Goal: Check status: Check status

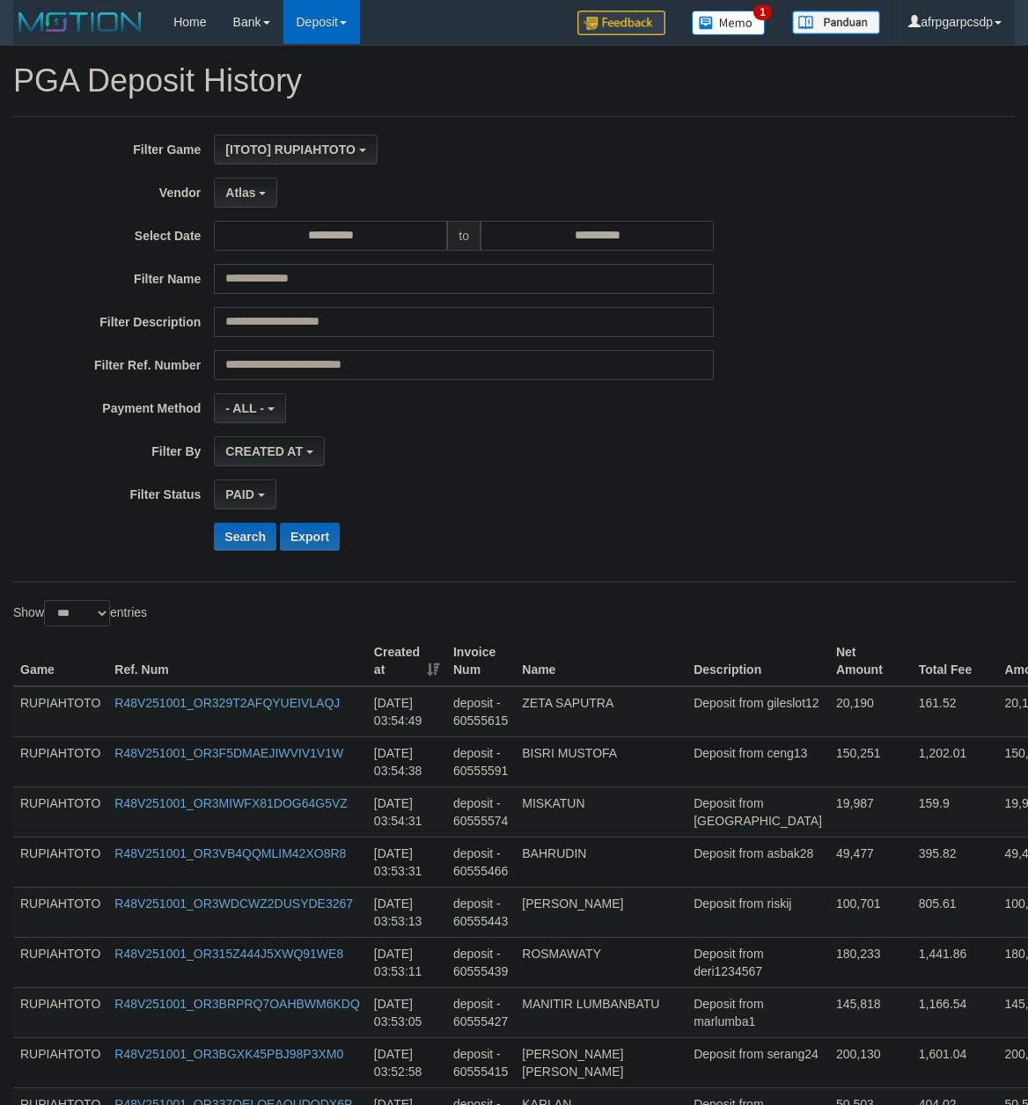
select select "**********"
select select "*"
select select "***"
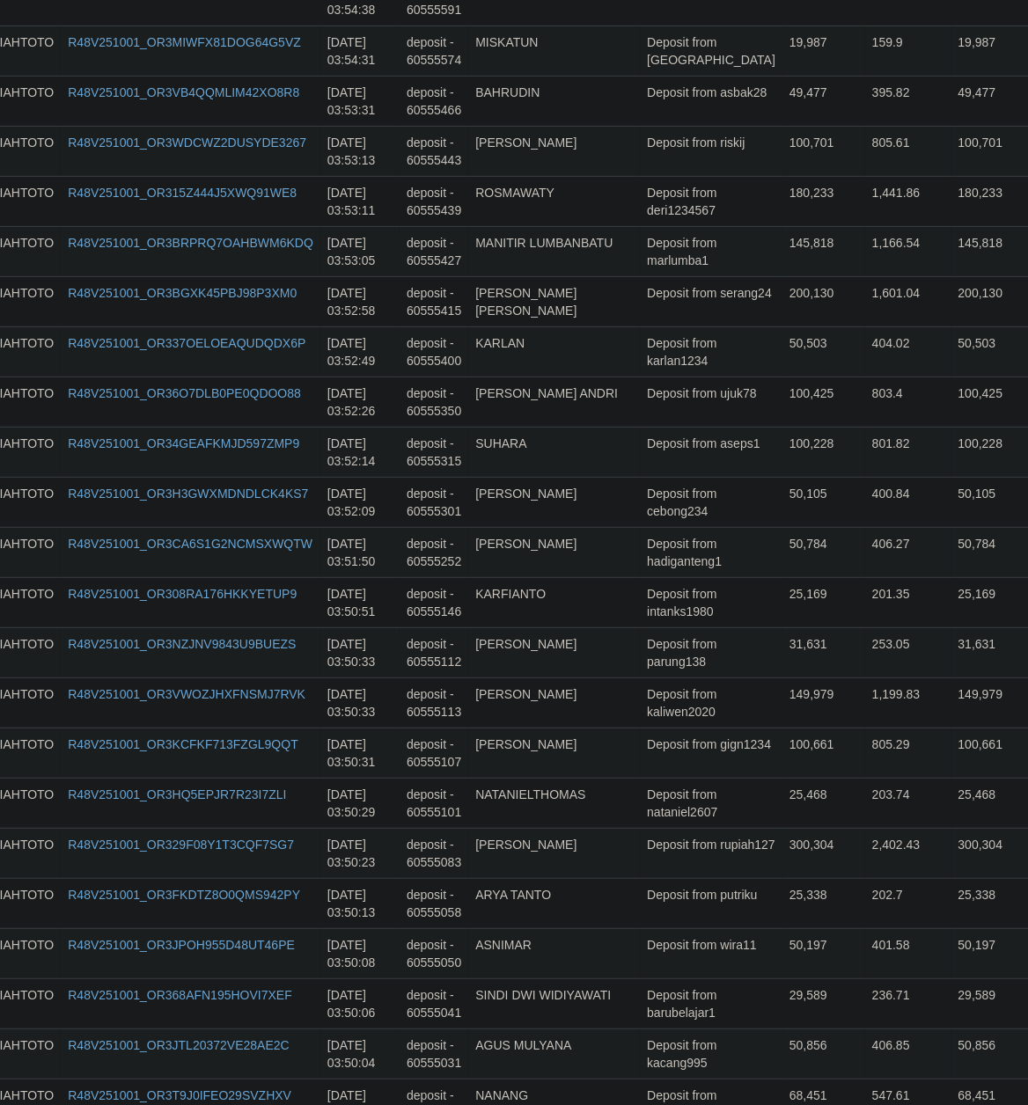
scroll to position [52, 0]
click at [568, 126] on td "BAHRUDIN" at bounding box center [554, 101] width 172 height 50
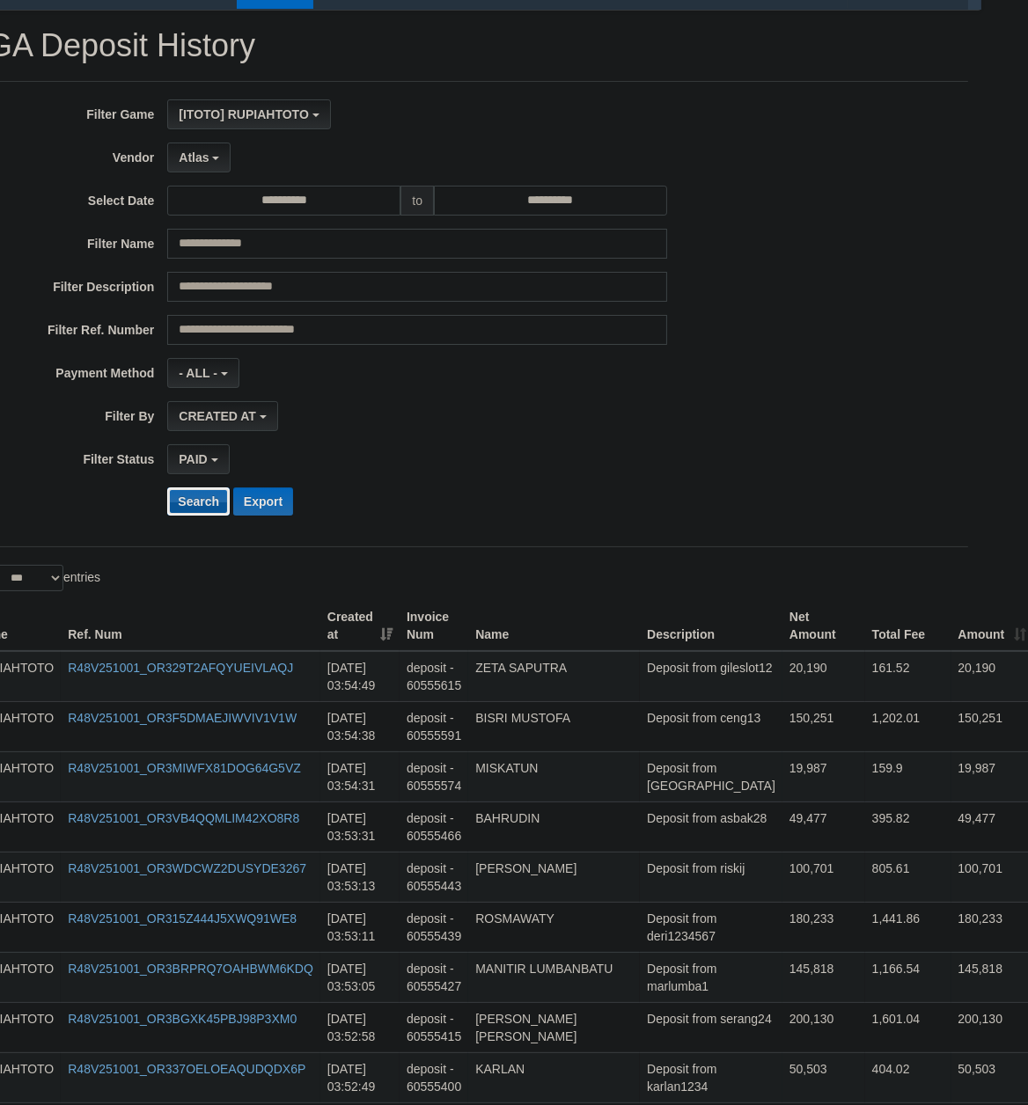
click at [203, 508] on button "Search" at bounding box center [198, 502] width 62 height 28
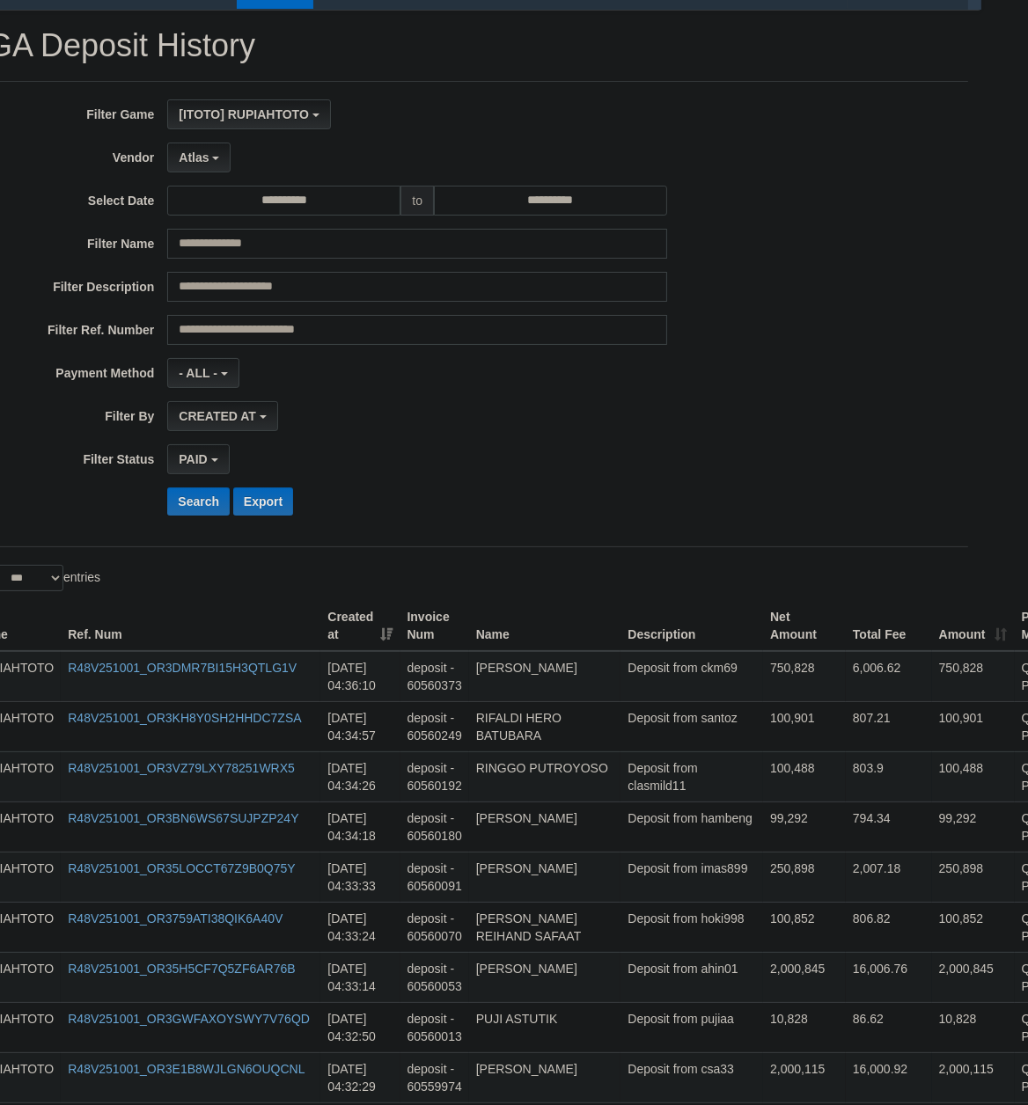
click at [302, 574] on div "Show ** ** ** *** entries" at bounding box center [211, 580] width 488 height 31
click at [178, 502] on button "Search" at bounding box center [198, 502] width 62 height 28
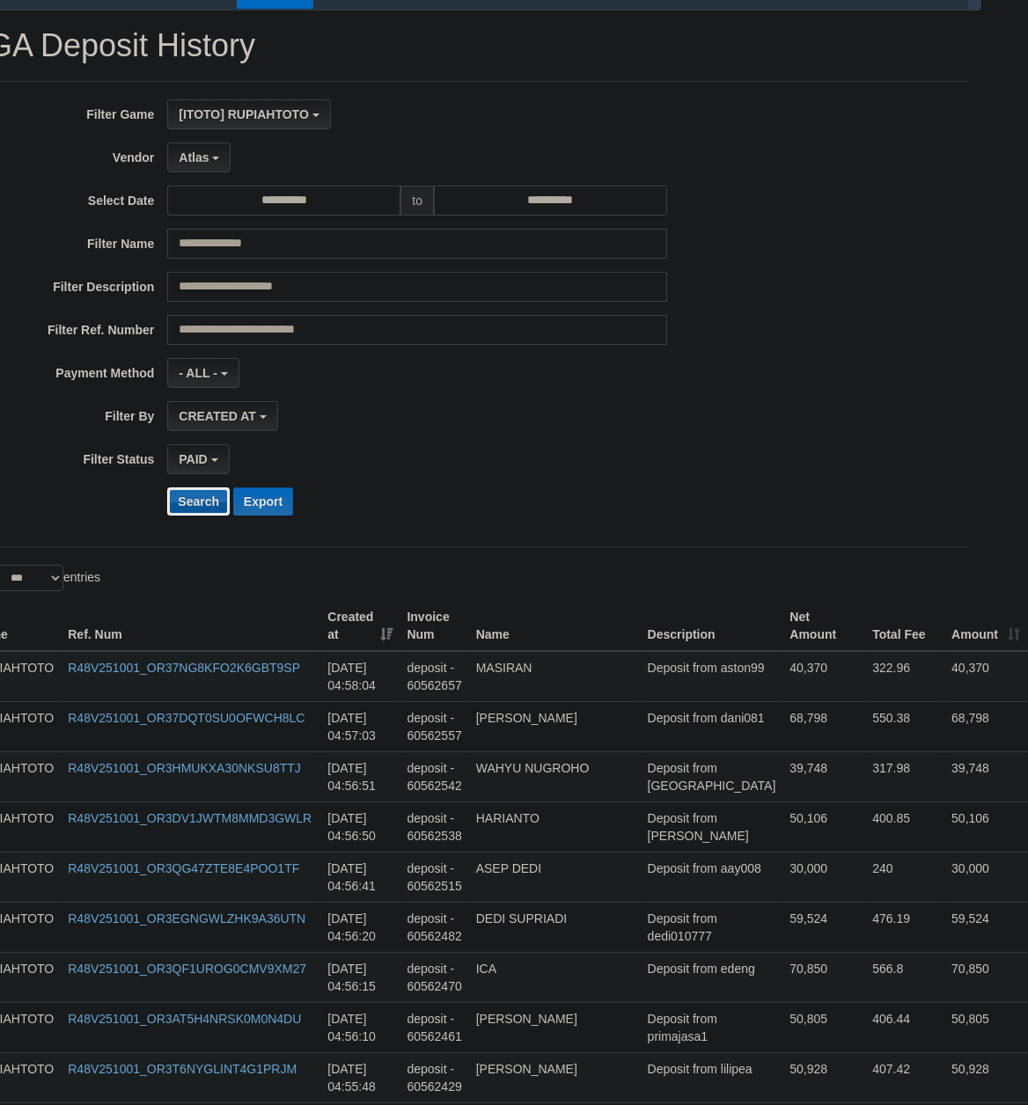
click at [187, 508] on button "Search" at bounding box center [198, 502] width 62 height 28
click at [184, 508] on button "Search" at bounding box center [198, 502] width 62 height 28
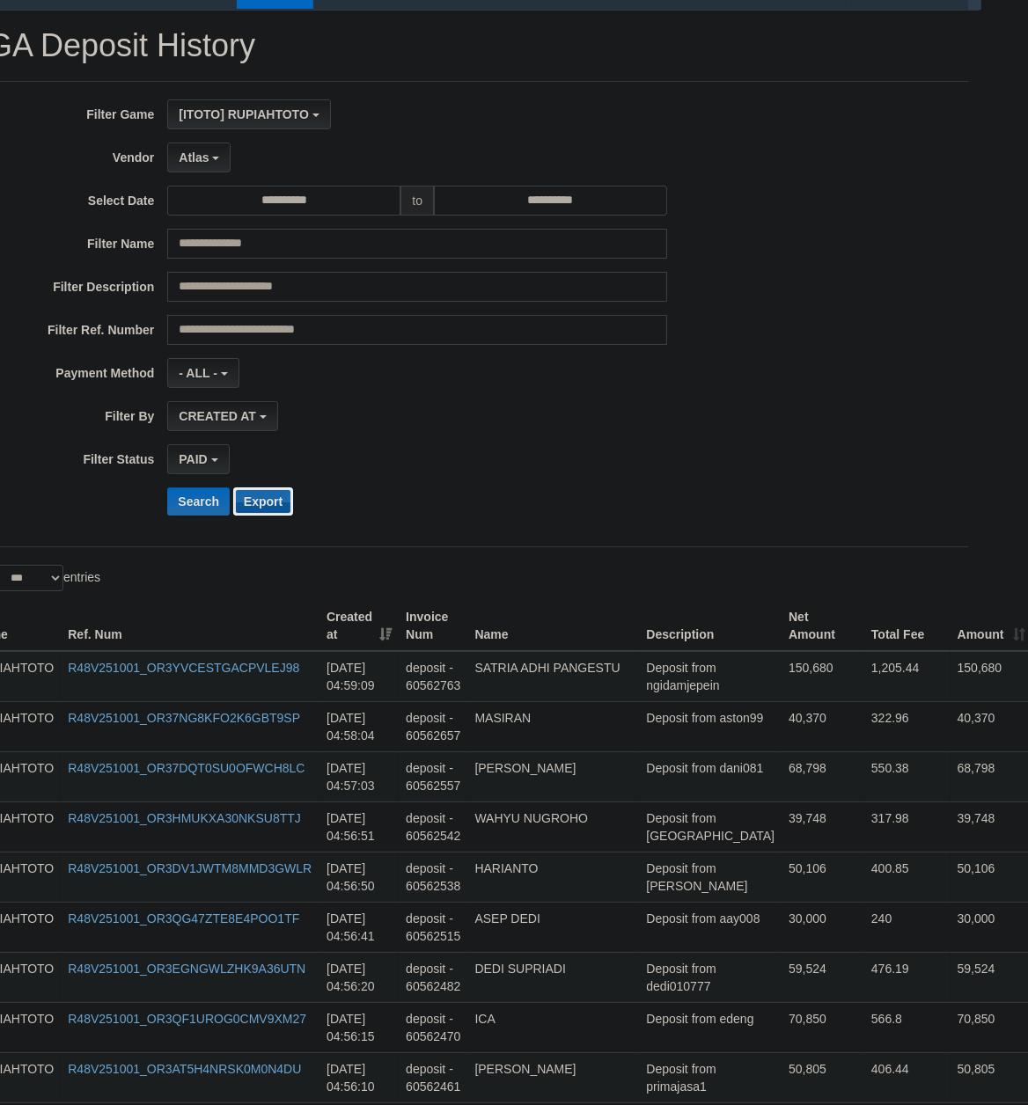
click at [248, 507] on button "Export" at bounding box center [263, 502] width 60 height 28
click at [800, 1025] on td "70,850" at bounding box center [822, 1027] width 83 height 50
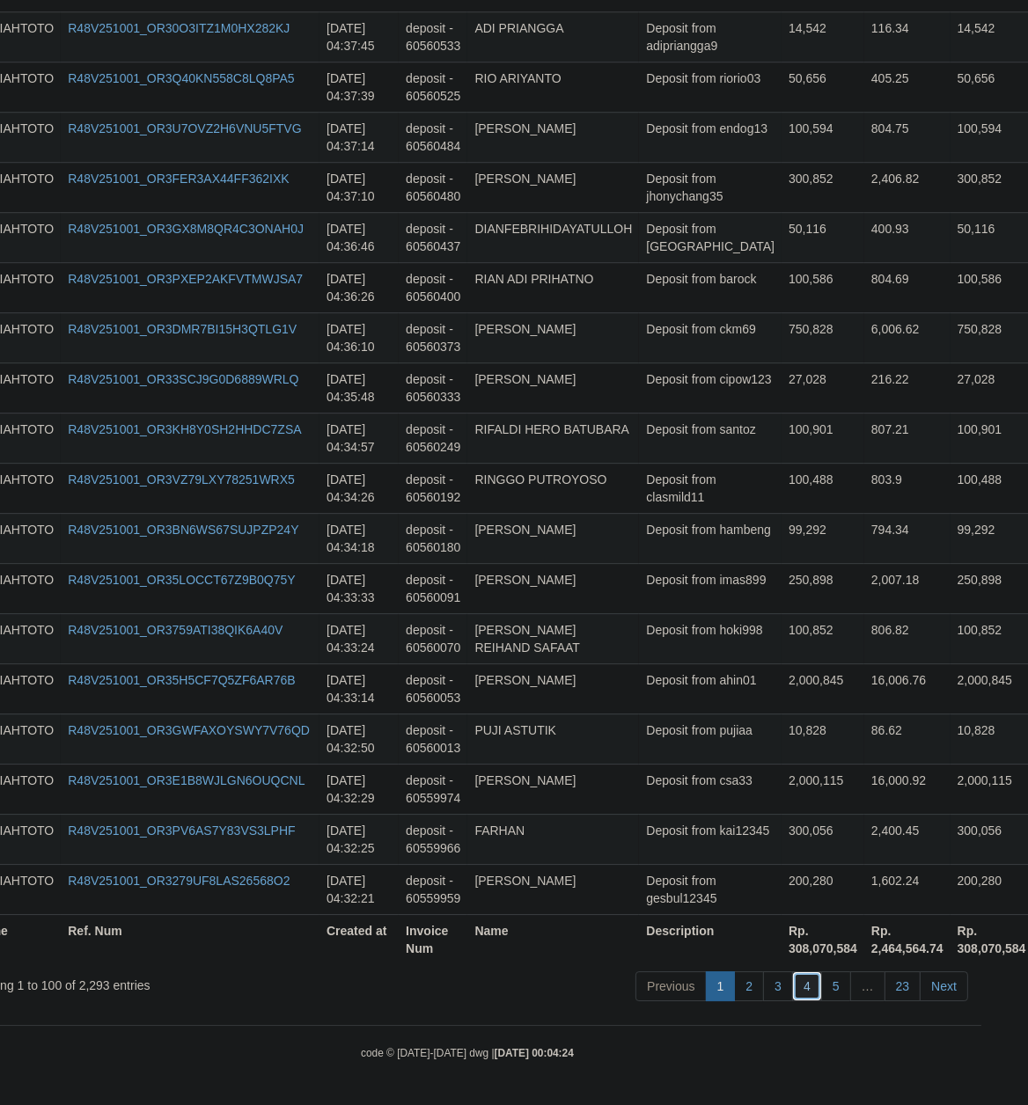
click at [807, 983] on link "4" at bounding box center [807, 987] width 30 height 30
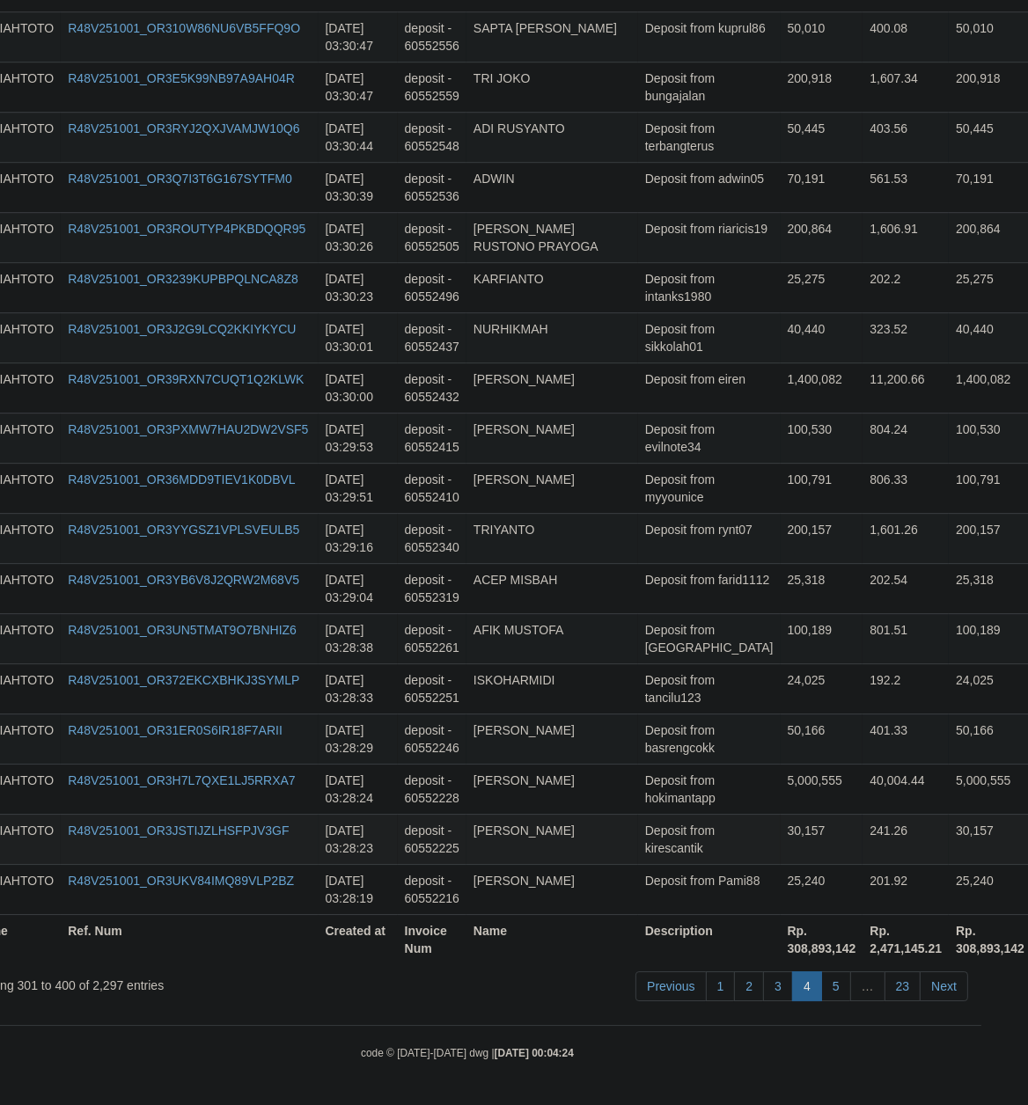
click at [781, 842] on td "30,157" at bounding box center [822, 839] width 83 height 50
click at [772, 987] on link "3" at bounding box center [778, 987] width 30 height 30
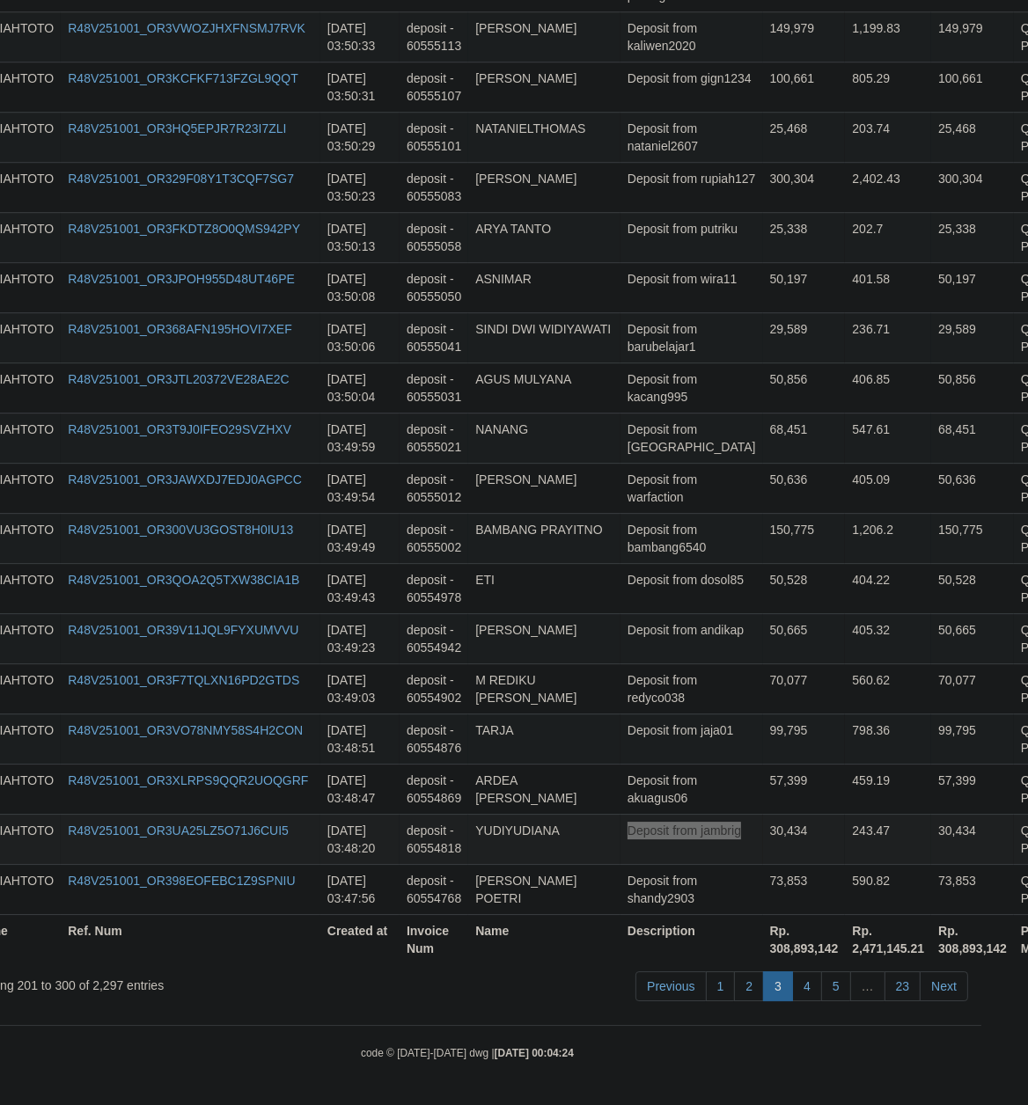
click at [763, 847] on td "30,434" at bounding box center [804, 839] width 83 height 50
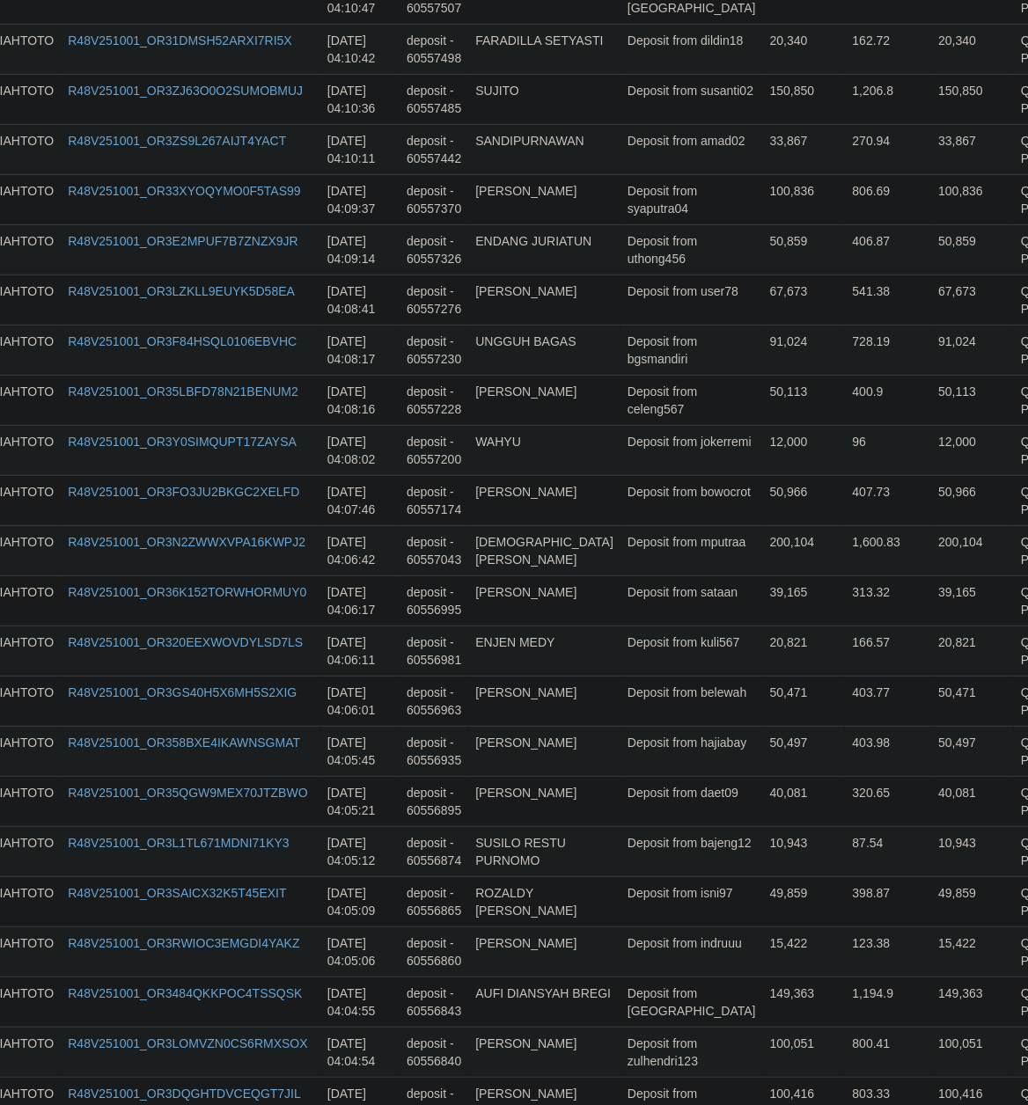
scroll to position [420, 47]
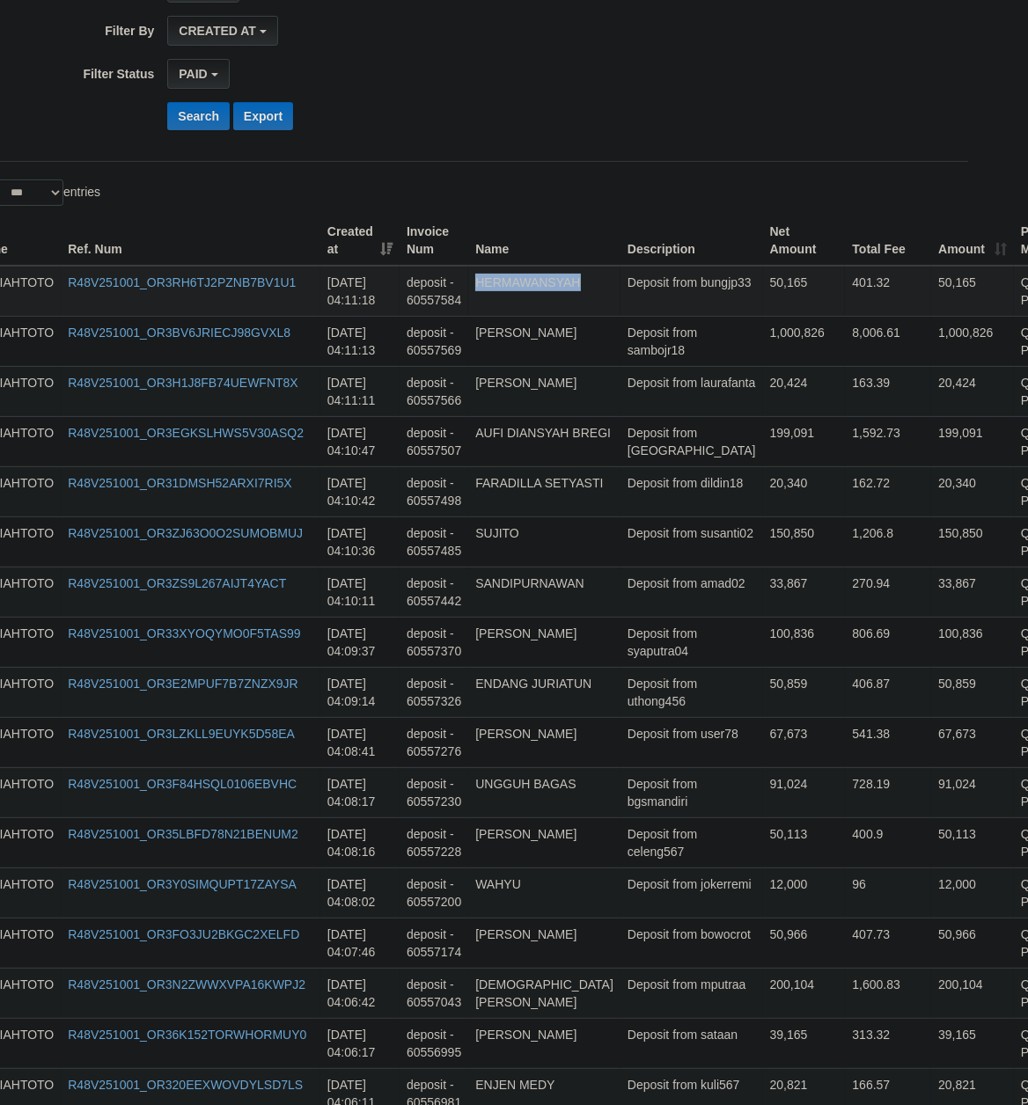
copy td "HERMAWANSYAH"
drag, startPoint x: 628, startPoint y: 685, endPoint x: 613, endPoint y: 297, distance: 388.4
click at [763, 818] on td "91,024" at bounding box center [804, 793] width 83 height 50
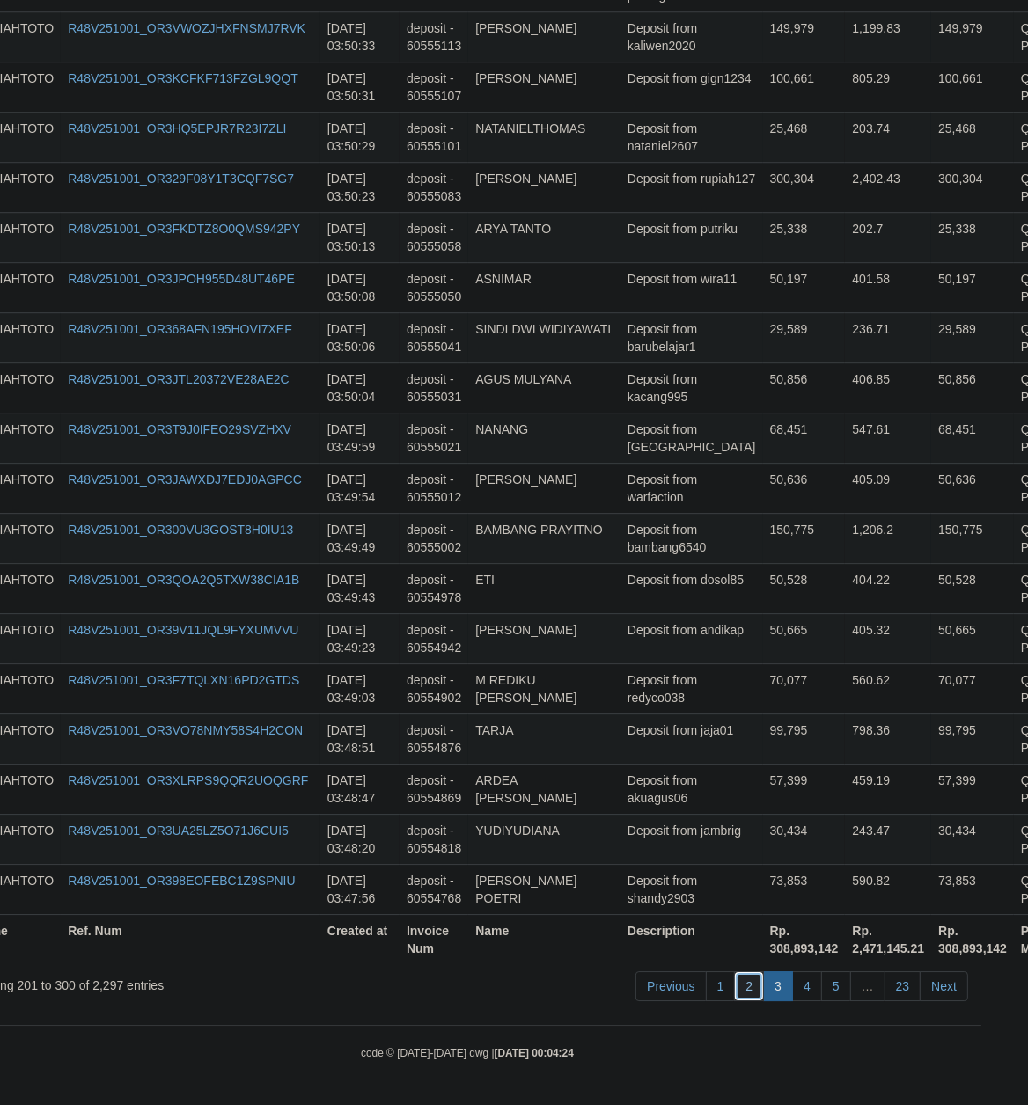
click at [754, 983] on link "2" at bounding box center [749, 987] width 30 height 30
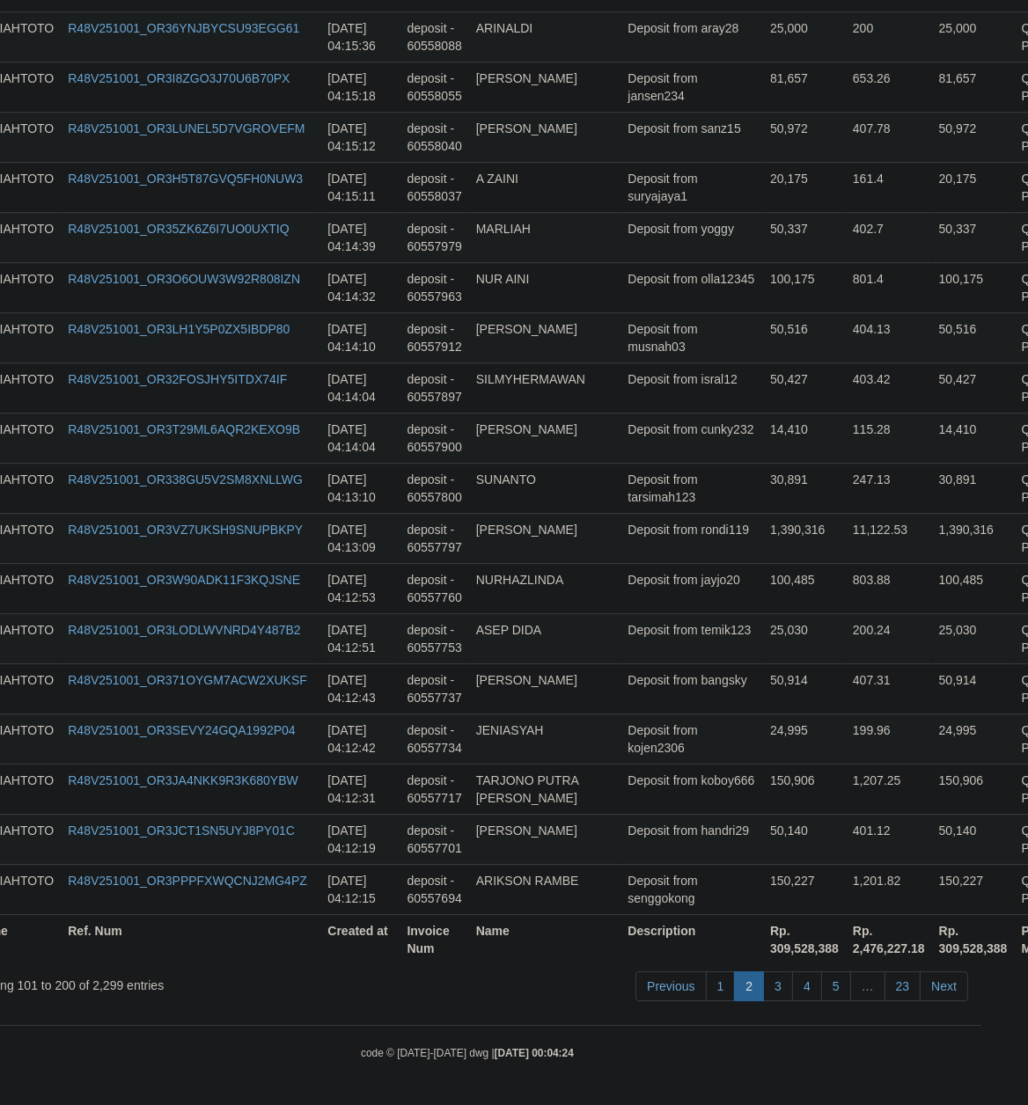
scroll to position [4867, 47]
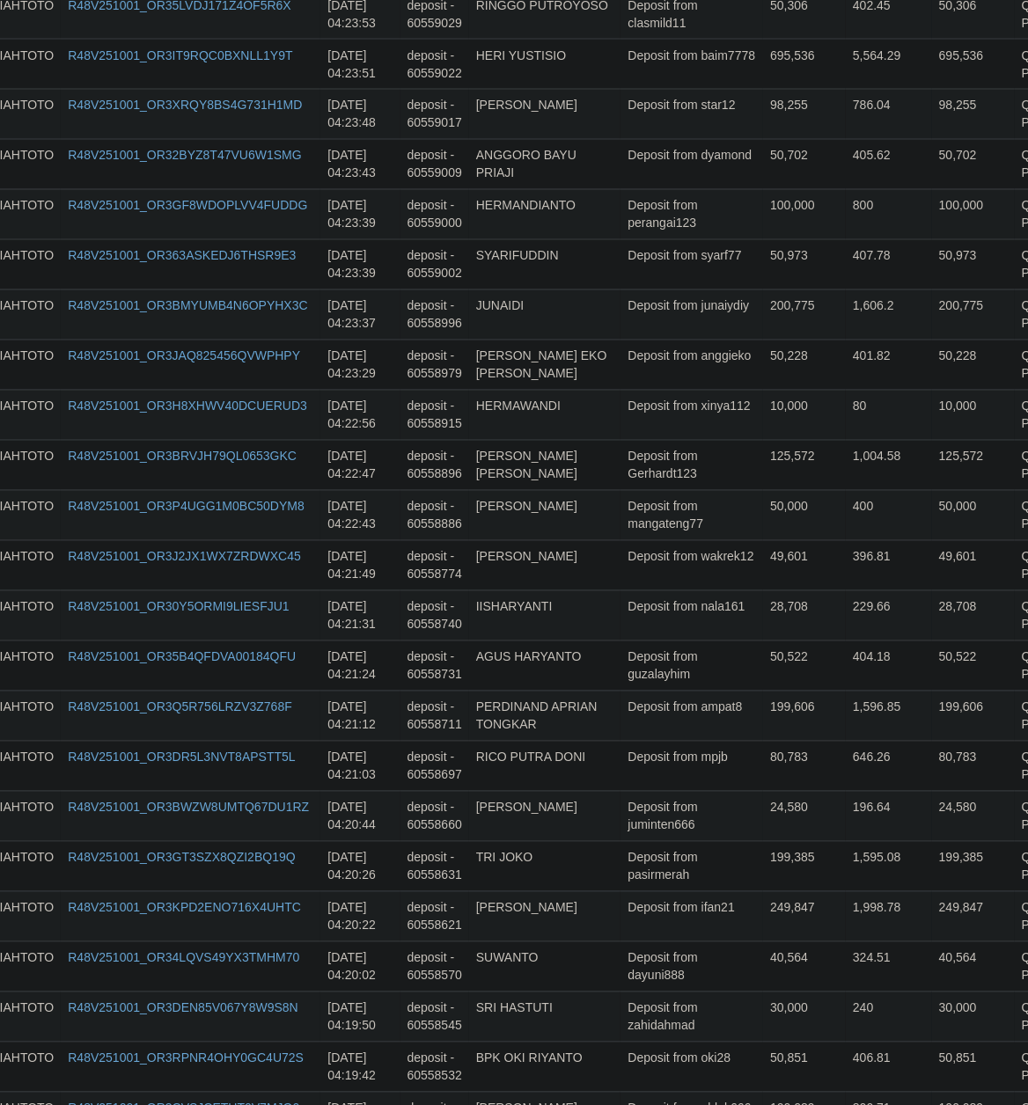
drag, startPoint x: 637, startPoint y: 891, endPoint x: 847, endPoint y: 110, distance: 808.2
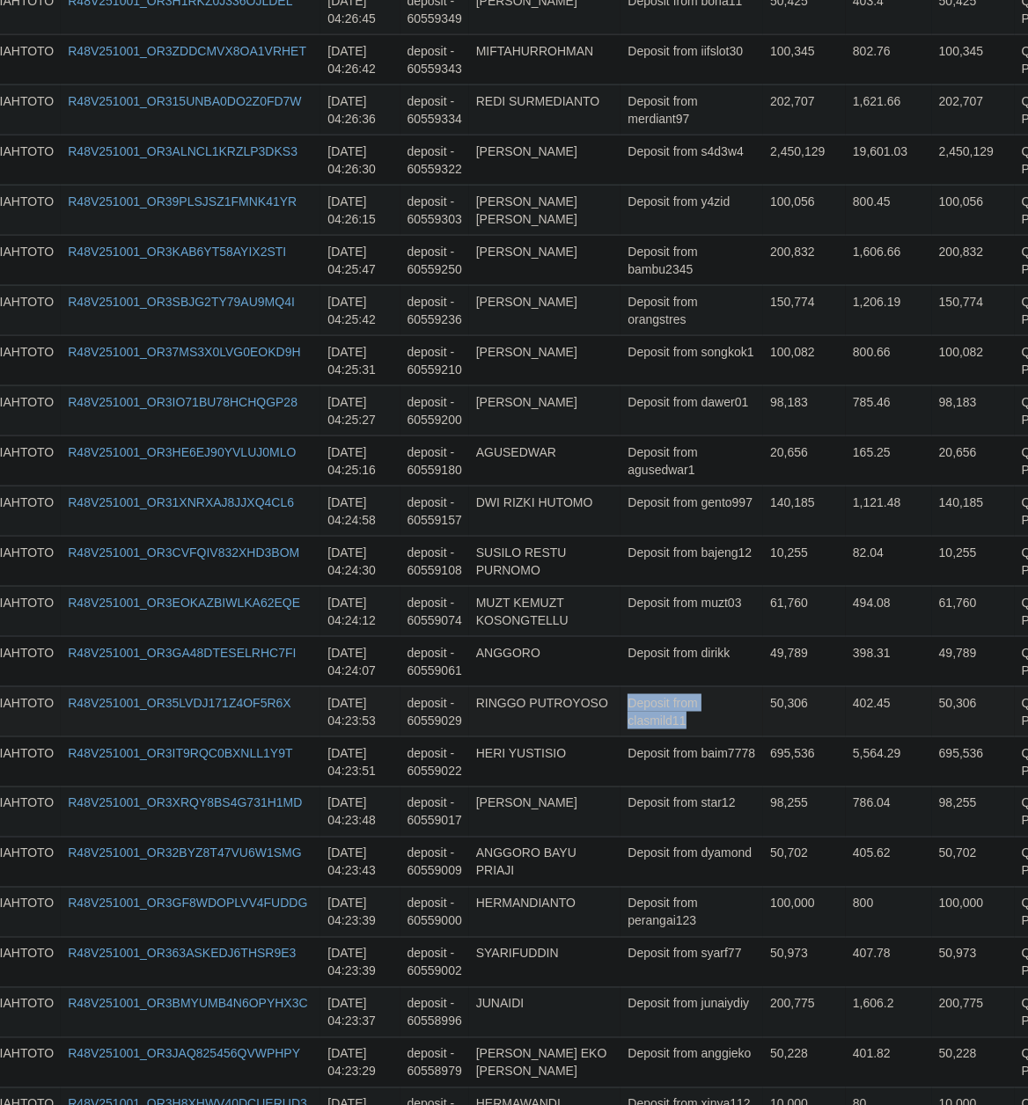
click at [763, 737] on td "50,306" at bounding box center [804, 711] width 83 height 50
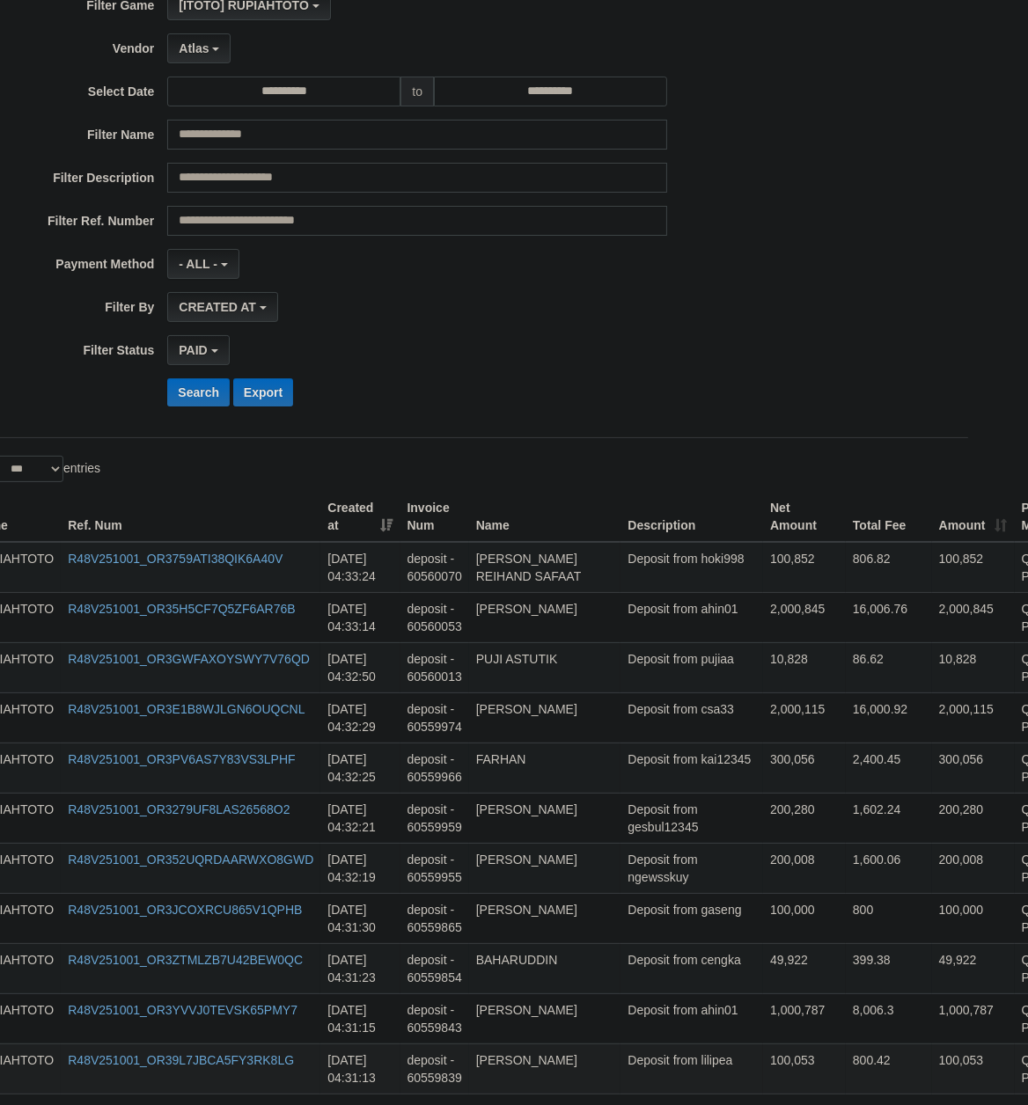
scroll to position [219, 47]
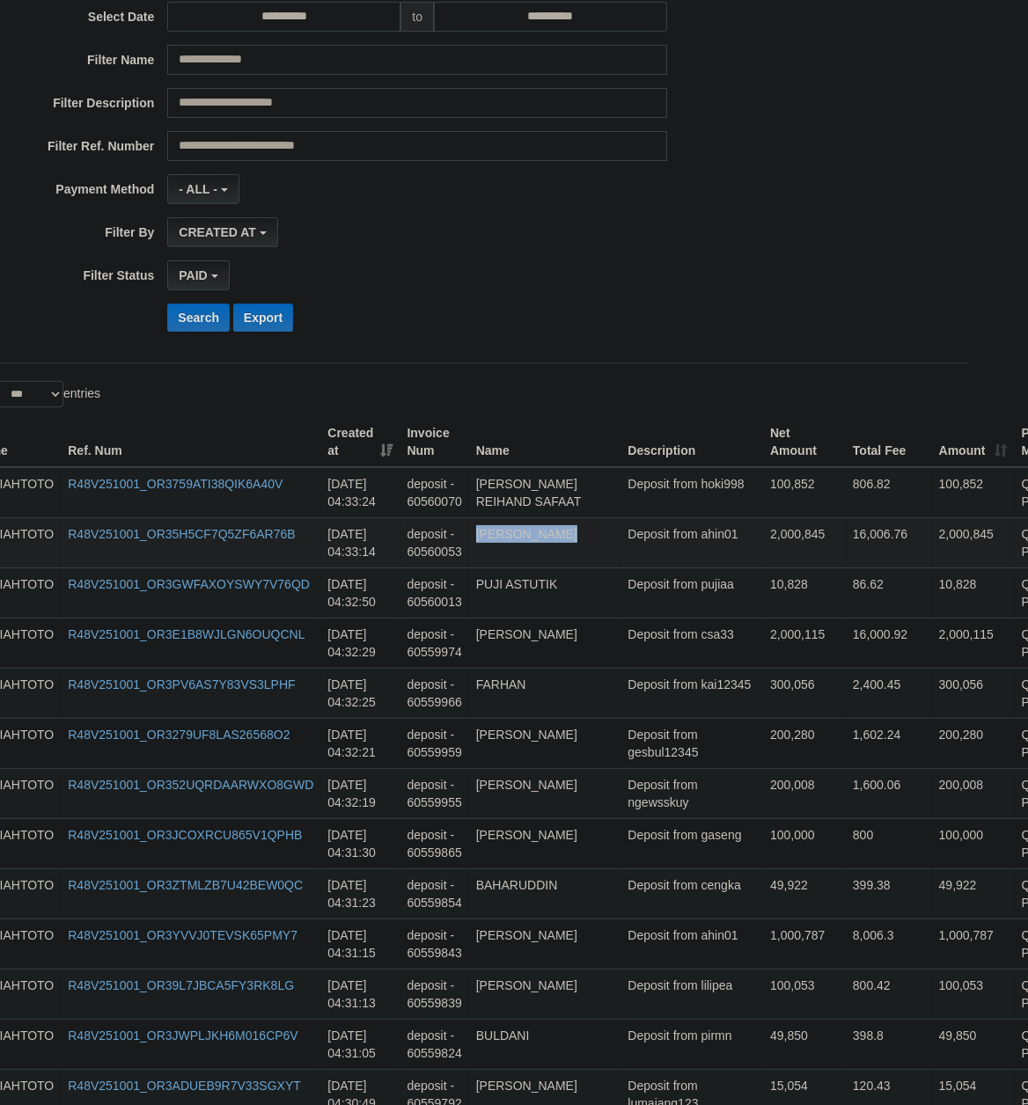
copy td "[PERSON_NAME]"
drag, startPoint x: 647, startPoint y: 893, endPoint x: 622, endPoint y: 562, distance: 331.8
click at [763, 832] on td "100,000" at bounding box center [804, 843] width 83 height 50
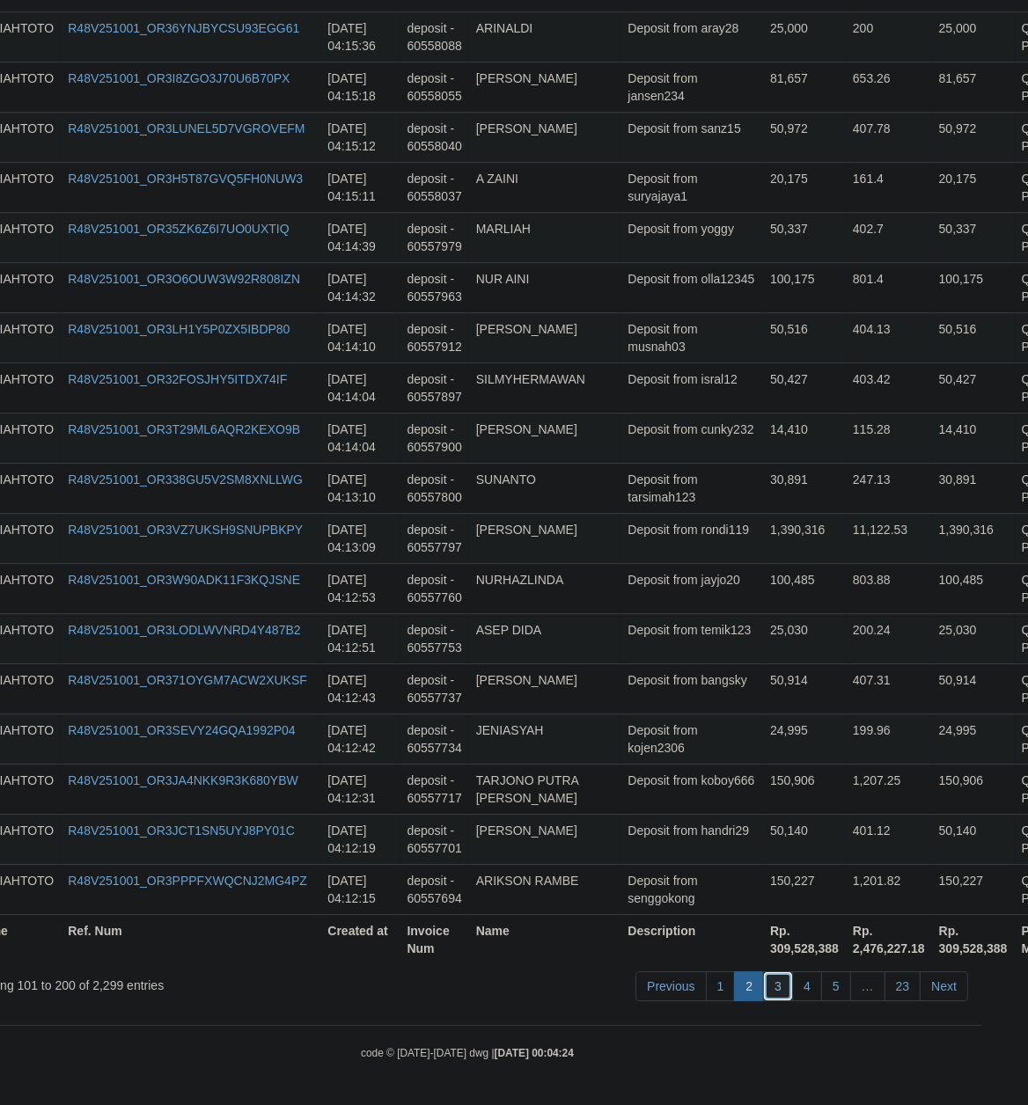
click at [771, 978] on link "3" at bounding box center [778, 987] width 30 height 30
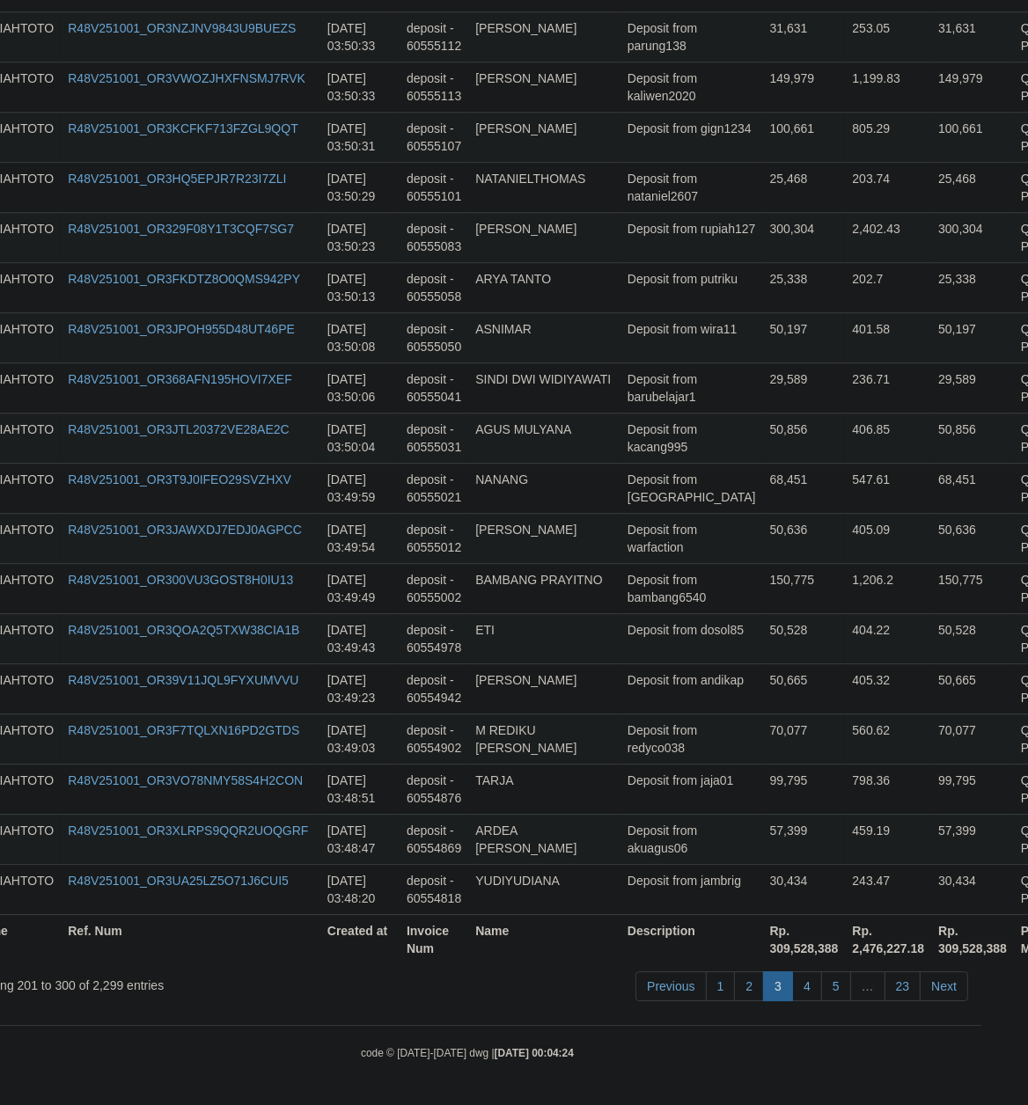
click at [763, 546] on td "50,636" at bounding box center [804, 538] width 83 height 50
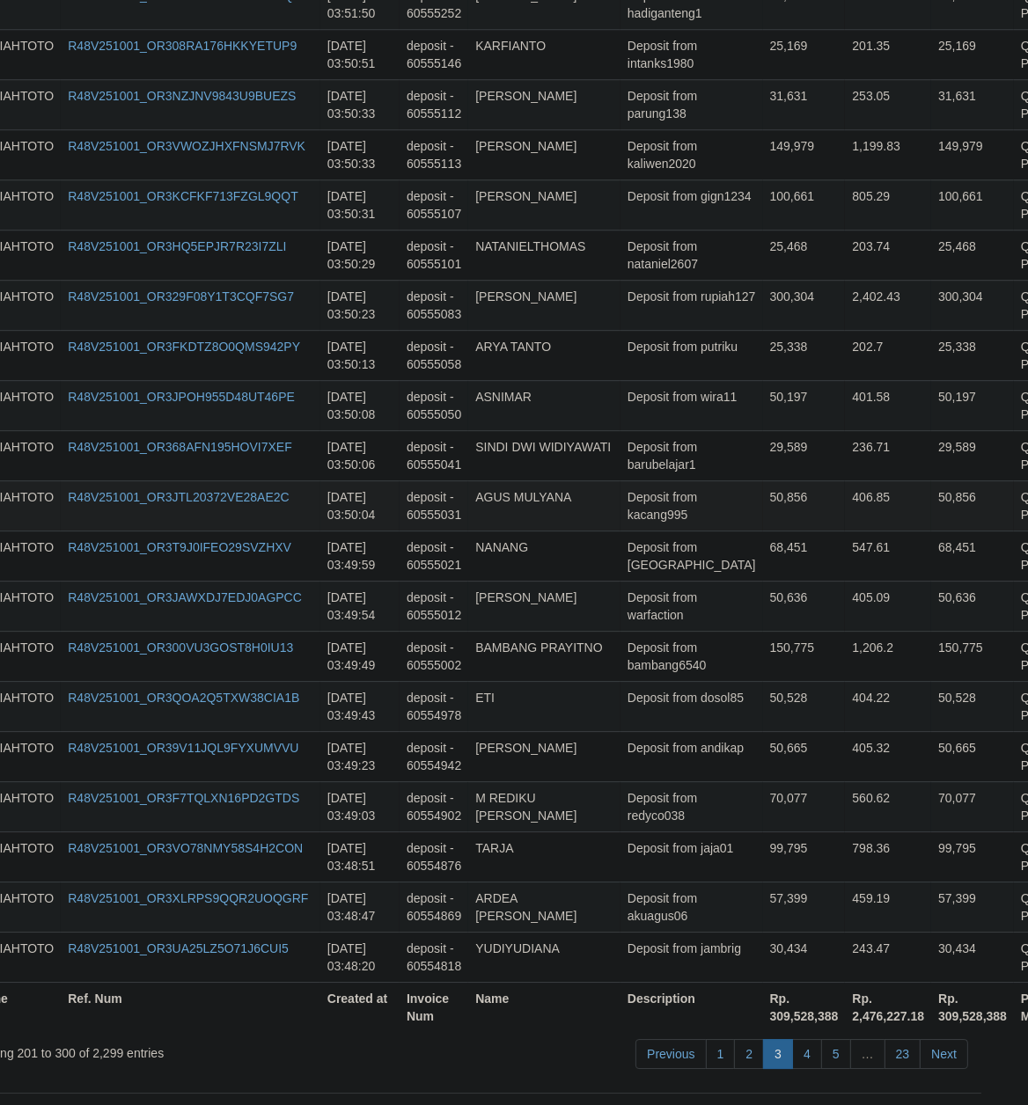
scroll to position [155, 47]
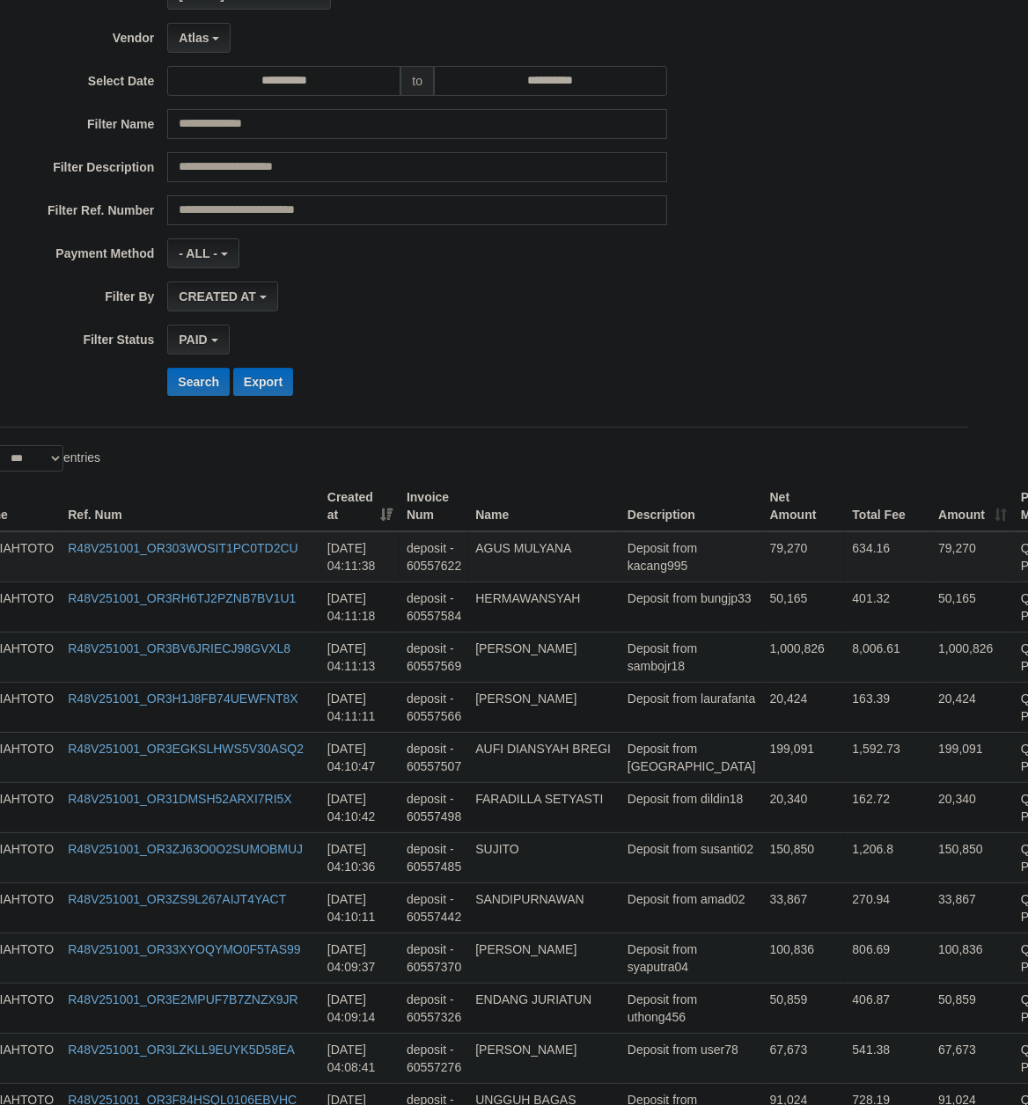
click at [620, 568] on td "Deposit from kacang995" at bounding box center [691, 557] width 143 height 51
click at [620, 566] on td "Deposit from kacang995" at bounding box center [691, 557] width 143 height 51
copy td "kacang995"
click at [634, 832] on td "Deposit from dildin18" at bounding box center [691, 807] width 143 height 50
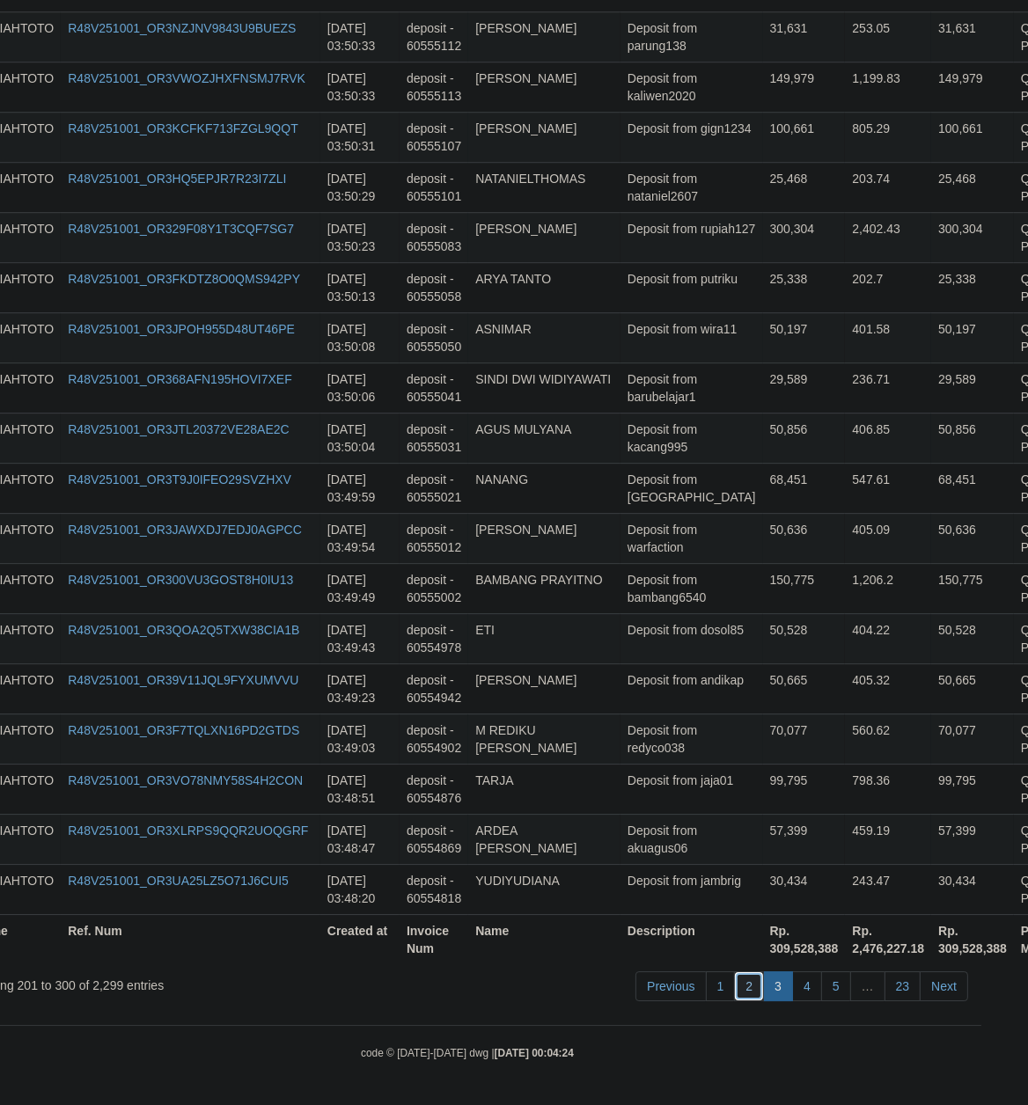
click at [745, 992] on link "2" at bounding box center [749, 987] width 30 height 30
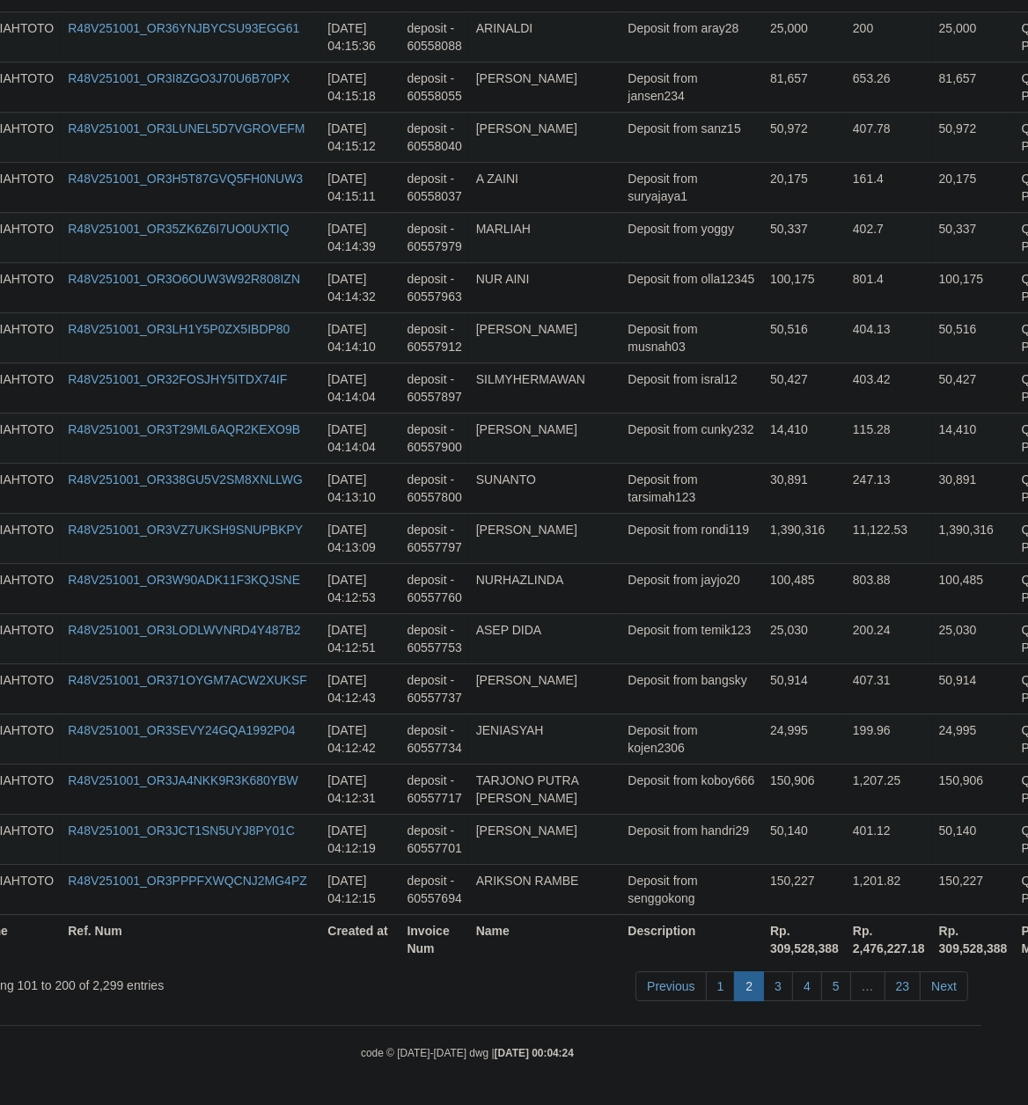
scroll to position [4867, 47]
click at [656, 576] on td "Deposit from jayjo20" at bounding box center [691, 588] width 143 height 50
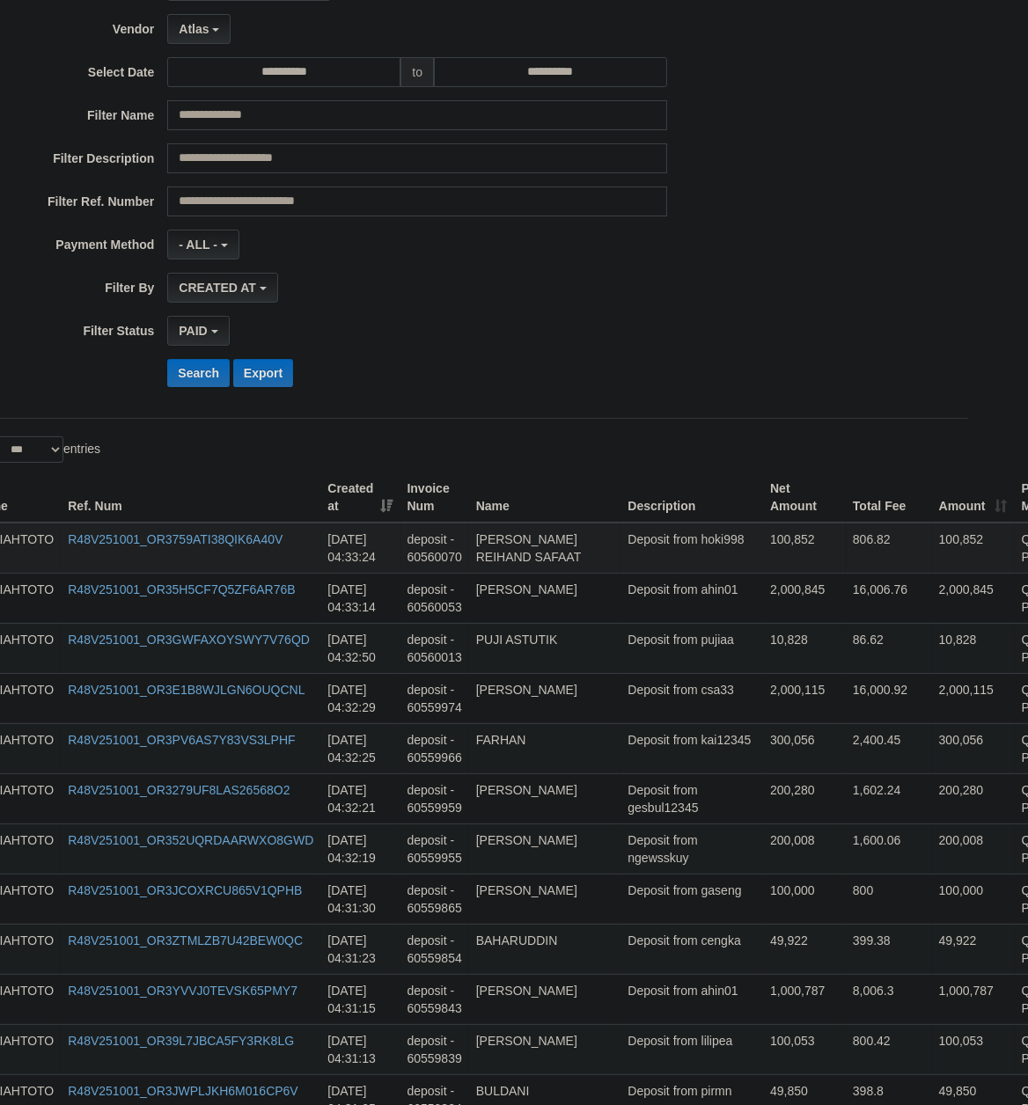
click at [626, 562] on td "Deposit from hoki998" at bounding box center [691, 548] width 143 height 51
copy td "hoki998"
drag, startPoint x: 614, startPoint y: 693, endPoint x: 603, endPoint y: 690, distance: 11.7
click at [620, 693] on td "Deposit from csa33" at bounding box center [691, 698] width 143 height 50
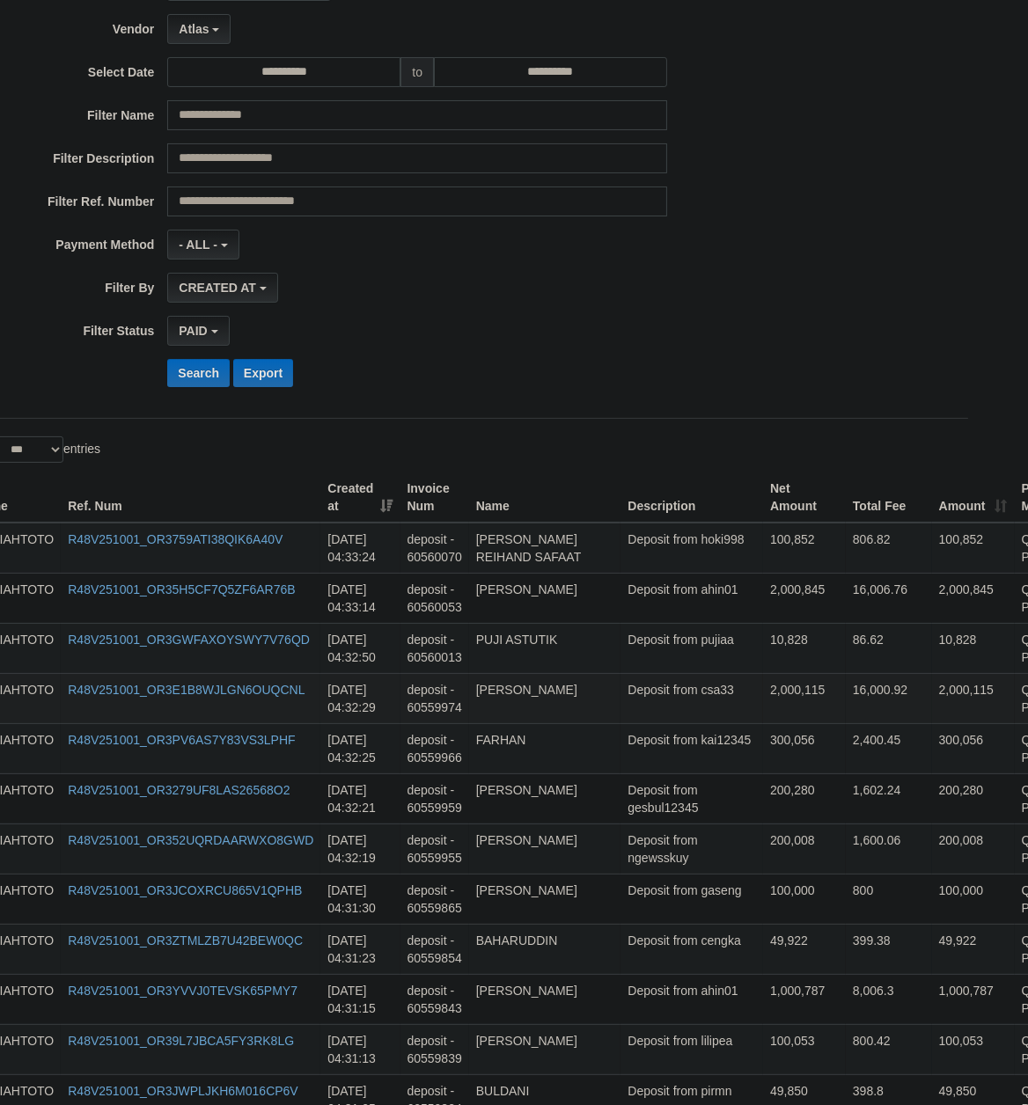
scroll to position [4867, 47]
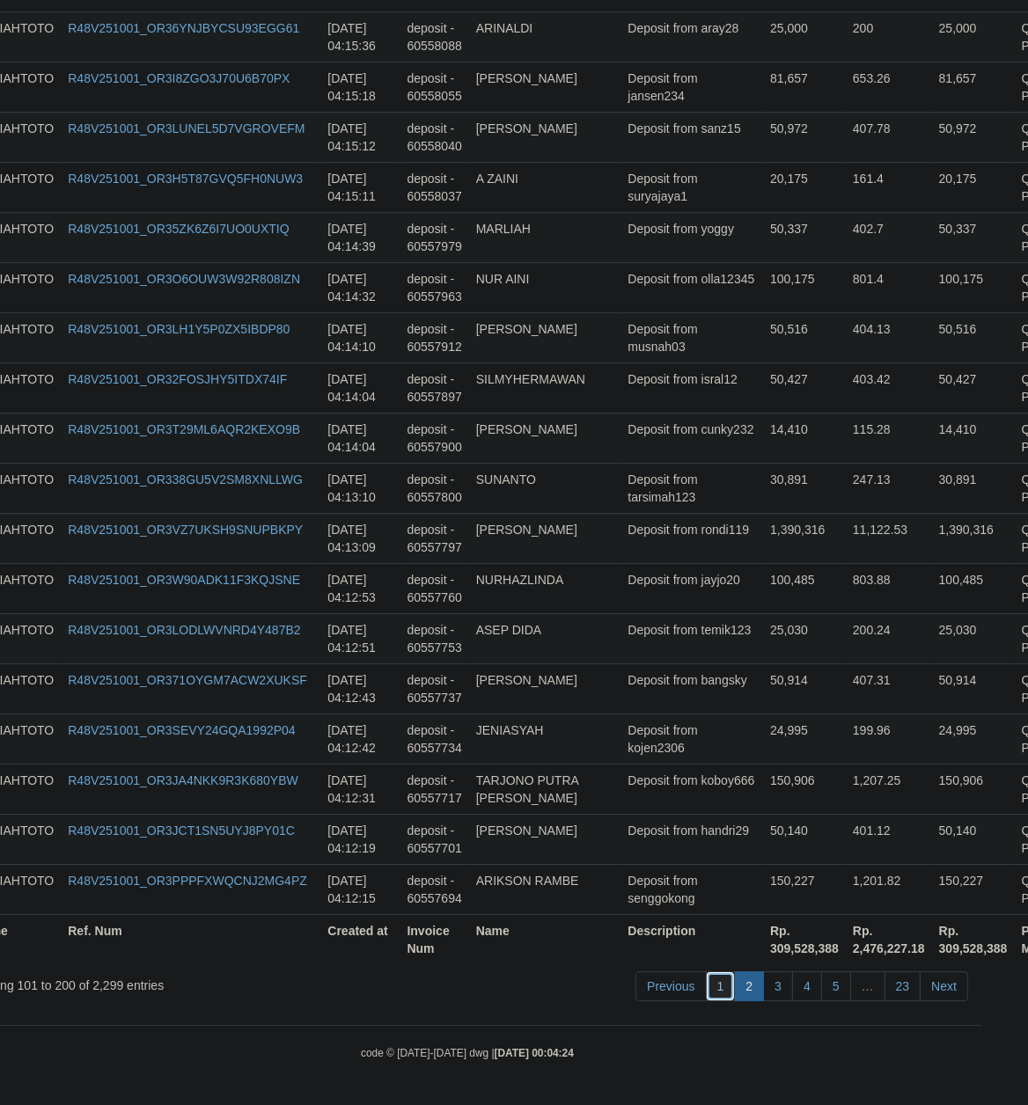
click at [720, 989] on link "1" at bounding box center [721, 987] width 30 height 30
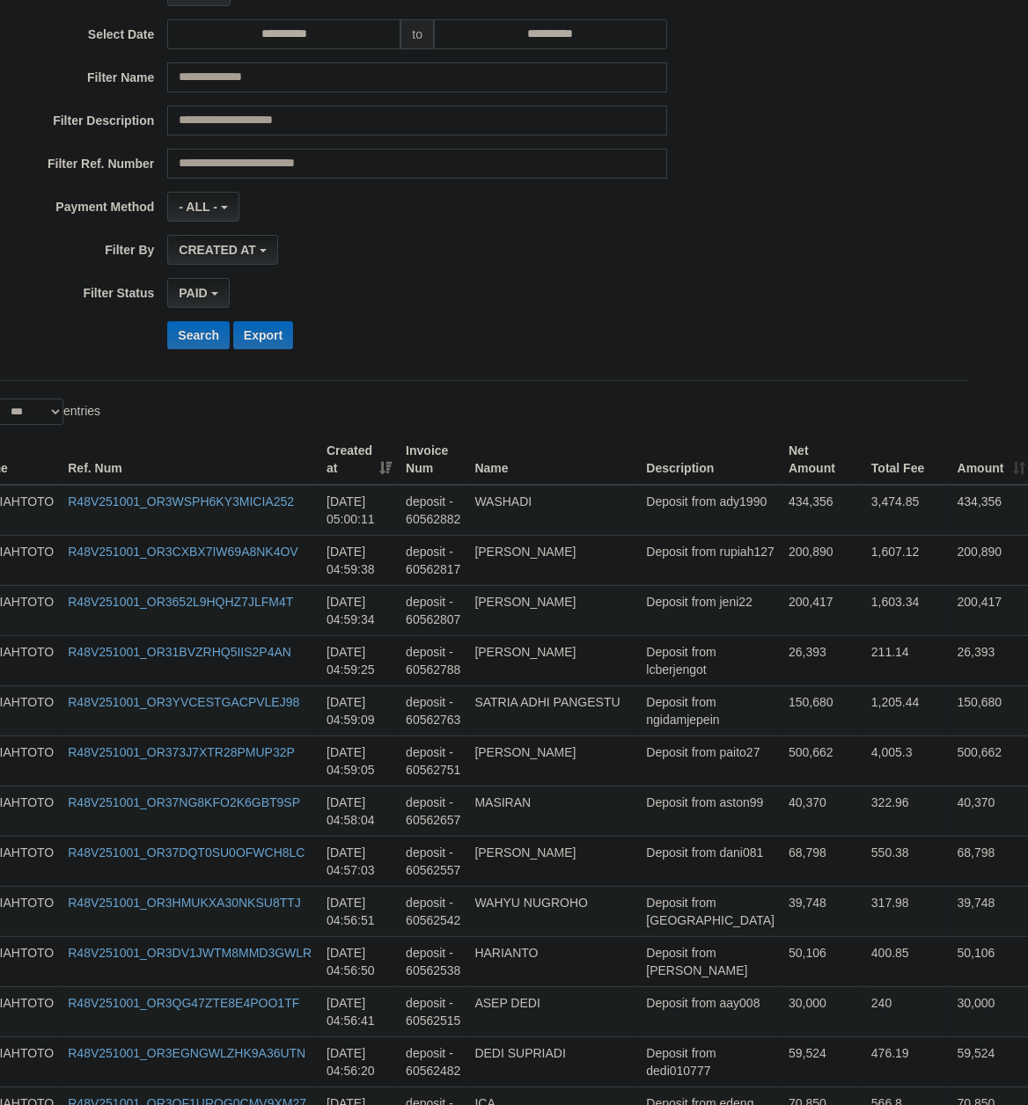
scroll to position [0, 47]
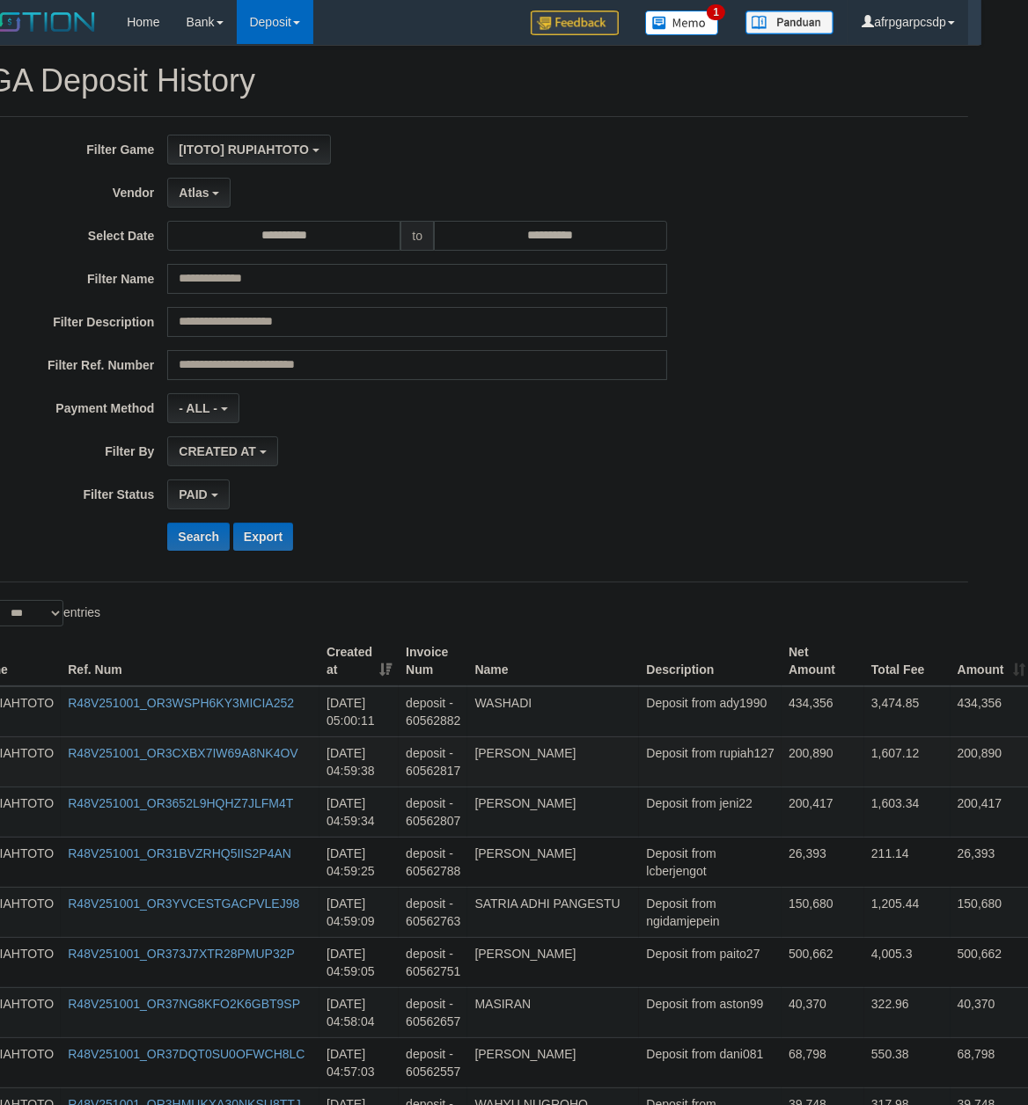
drag, startPoint x: 701, startPoint y: 711, endPoint x: 622, endPoint y: 762, distance: 94.2
click at [781, 780] on td "200,890" at bounding box center [822, 762] width 83 height 50
drag, startPoint x: 328, startPoint y: 928, endPoint x: 382, endPoint y: 932, distance: 53.8
click at [382, 932] on td "[DATE] 04:59:09" at bounding box center [358, 912] width 79 height 50
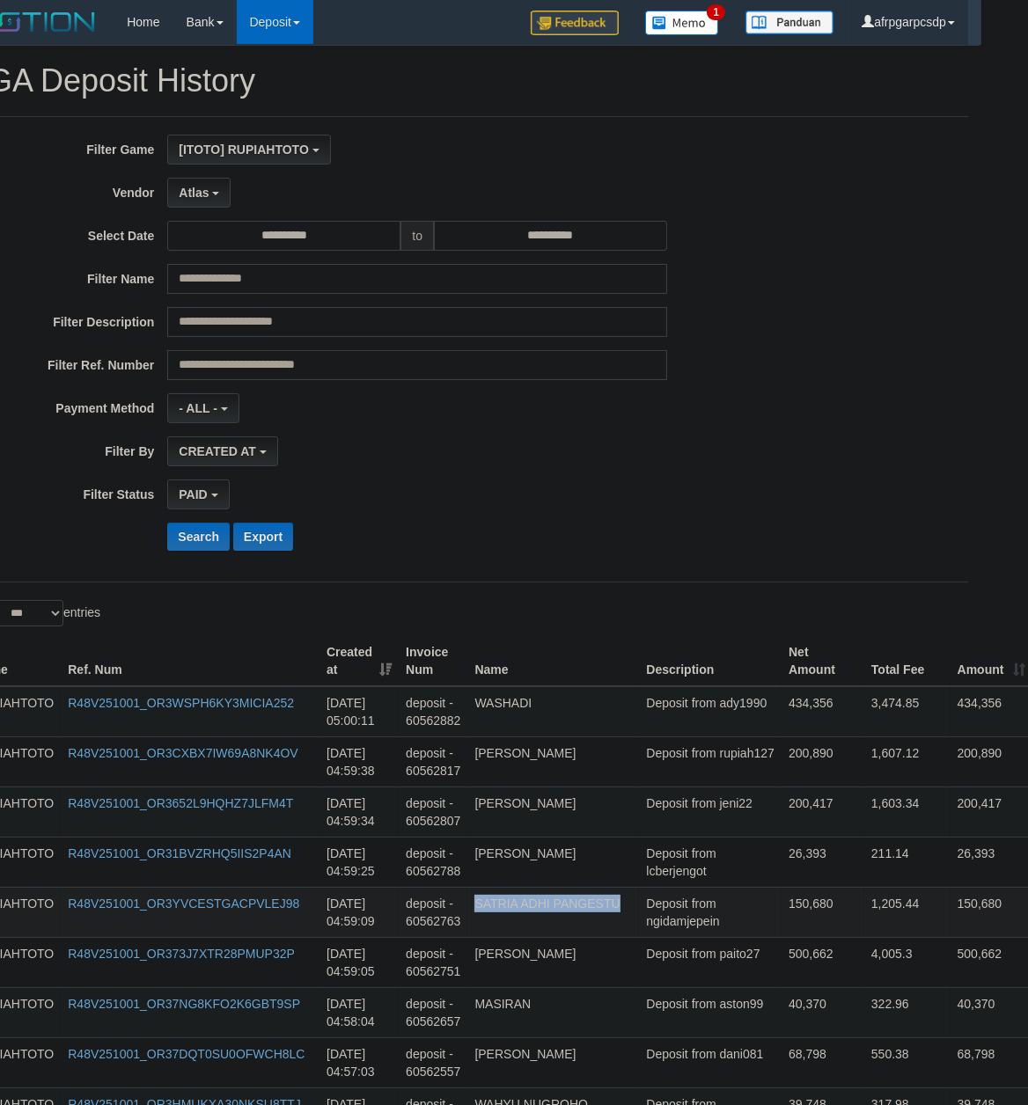
copy td "04:59:09"
click at [807, 92] on h1 "PGA Deposit History" at bounding box center [467, 80] width 1001 height 35
click at [195, 550] on button "Search" at bounding box center [198, 537] width 62 height 28
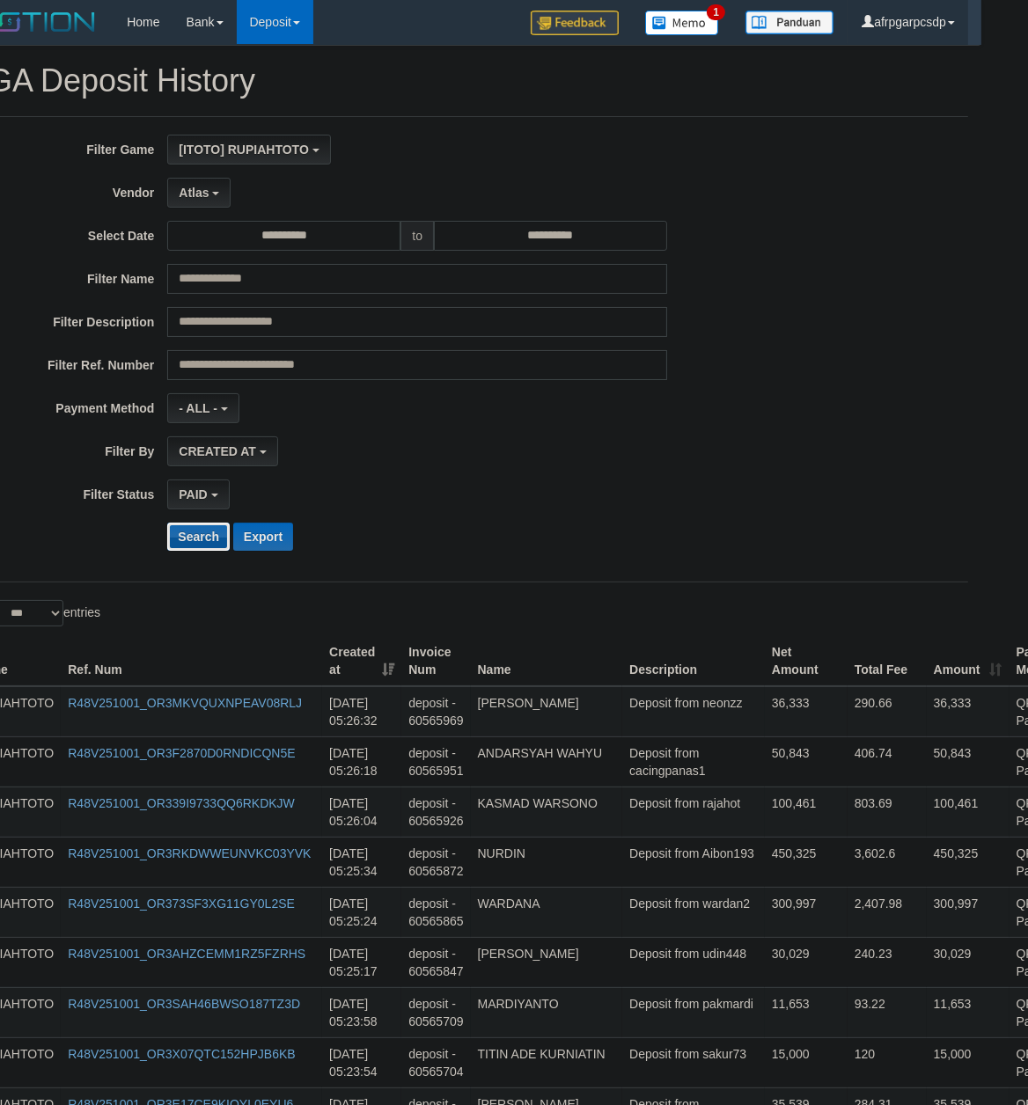
click at [195, 541] on button "Search" at bounding box center [198, 537] width 62 height 28
